Goal: Information Seeking & Learning: Learn about a topic

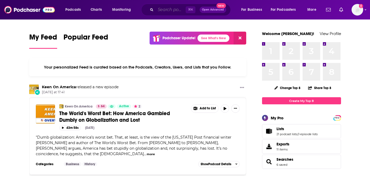
click at [157, 8] on input "Search podcasts, credits, & more..." at bounding box center [171, 10] width 30 height 8
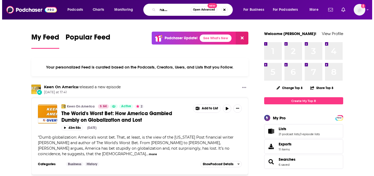
scroll to position [0, 21]
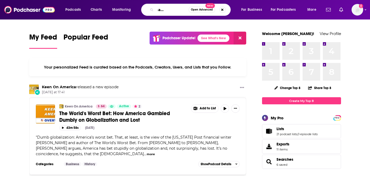
type input "international risk podcast"
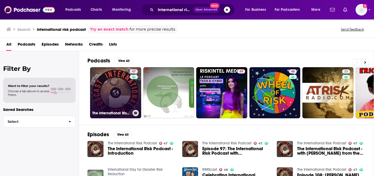
click at [113, 90] on link "47 The International Risk Podcast" at bounding box center [115, 92] width 51 height 51
